Goal: Find specific page/section: Find specific page/section

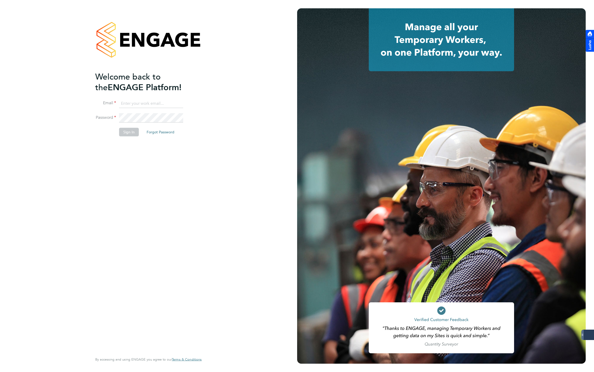
type input "[EMAIL_ADDRESS][DOMAIN_NAME]"
click at [122, 131] on button "Sign In" at bounding box center [129, 132] width 20 height 8
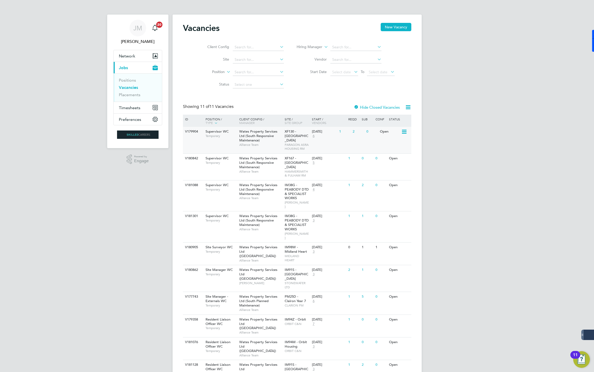
scroll to position [36, 0]
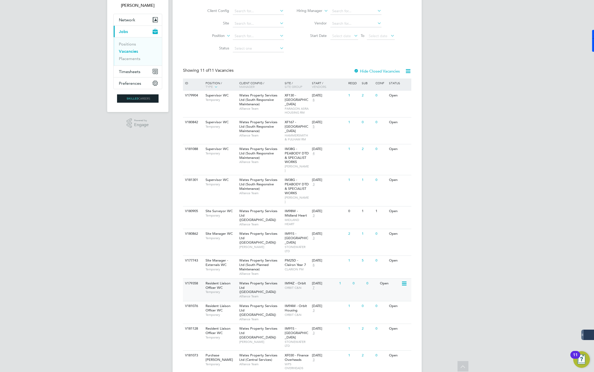
click at [255, 281] on span "Wates Property Services Ltd (Central & North)" at bounding box center [258, 287] width 38 height 13
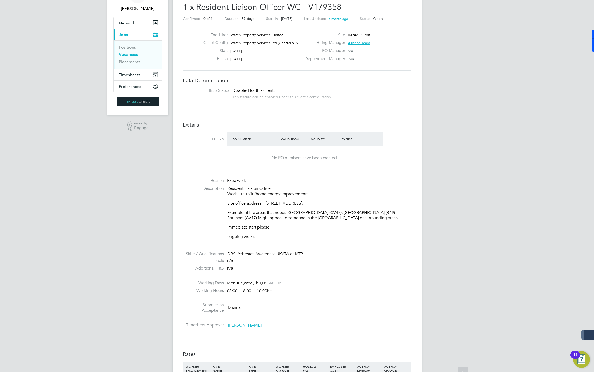
scroll to position [78, 0]
